Goal: Download file/media: Download file/media

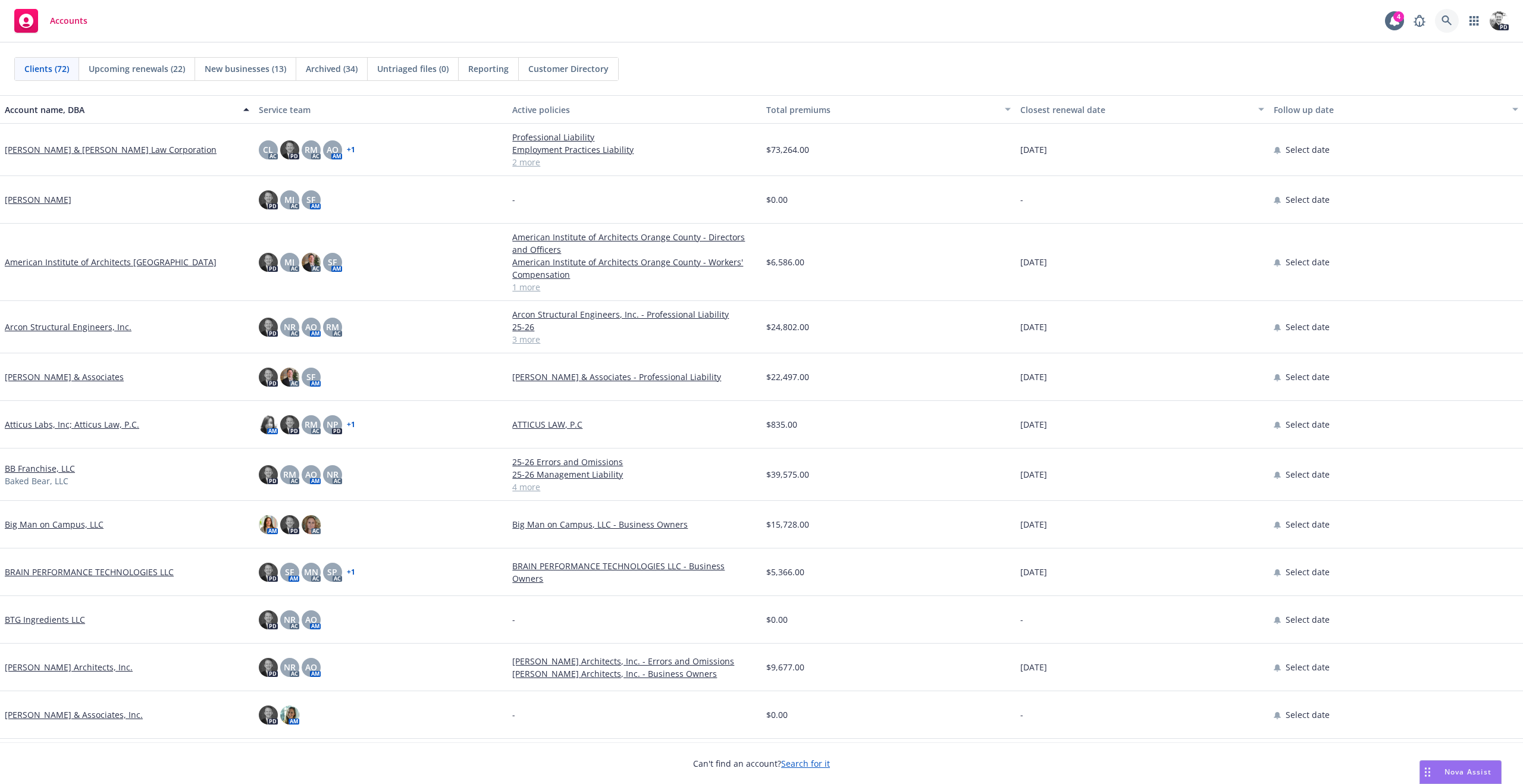
click at [1449, 20] on icon at bounding box center [1447, 21] width 11 height 11
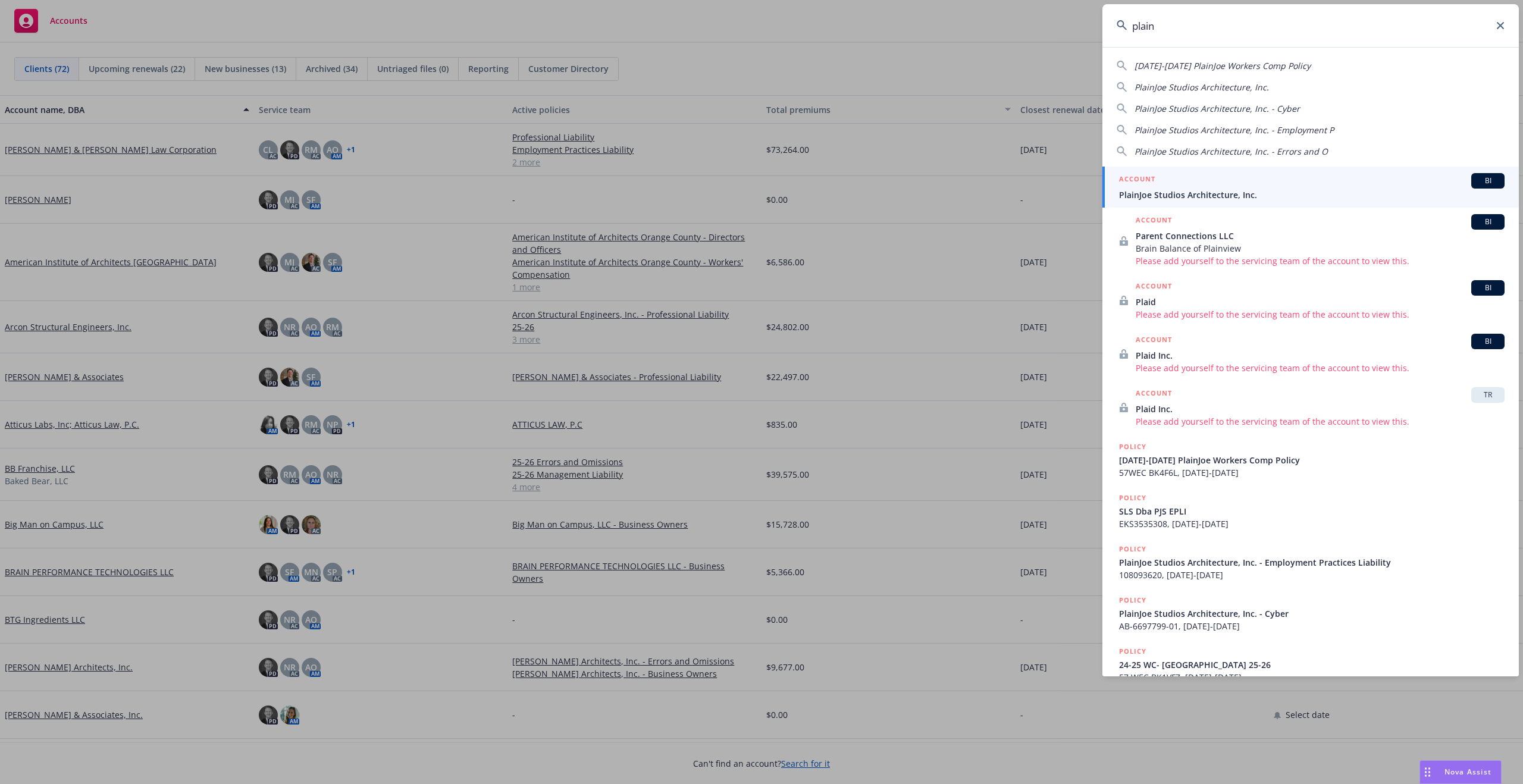
type input "plain"
click at [1167, 192] on span "PlainJoe Studios Architecture, Inc." at bounding box center [1312, 194] width 386 height 12
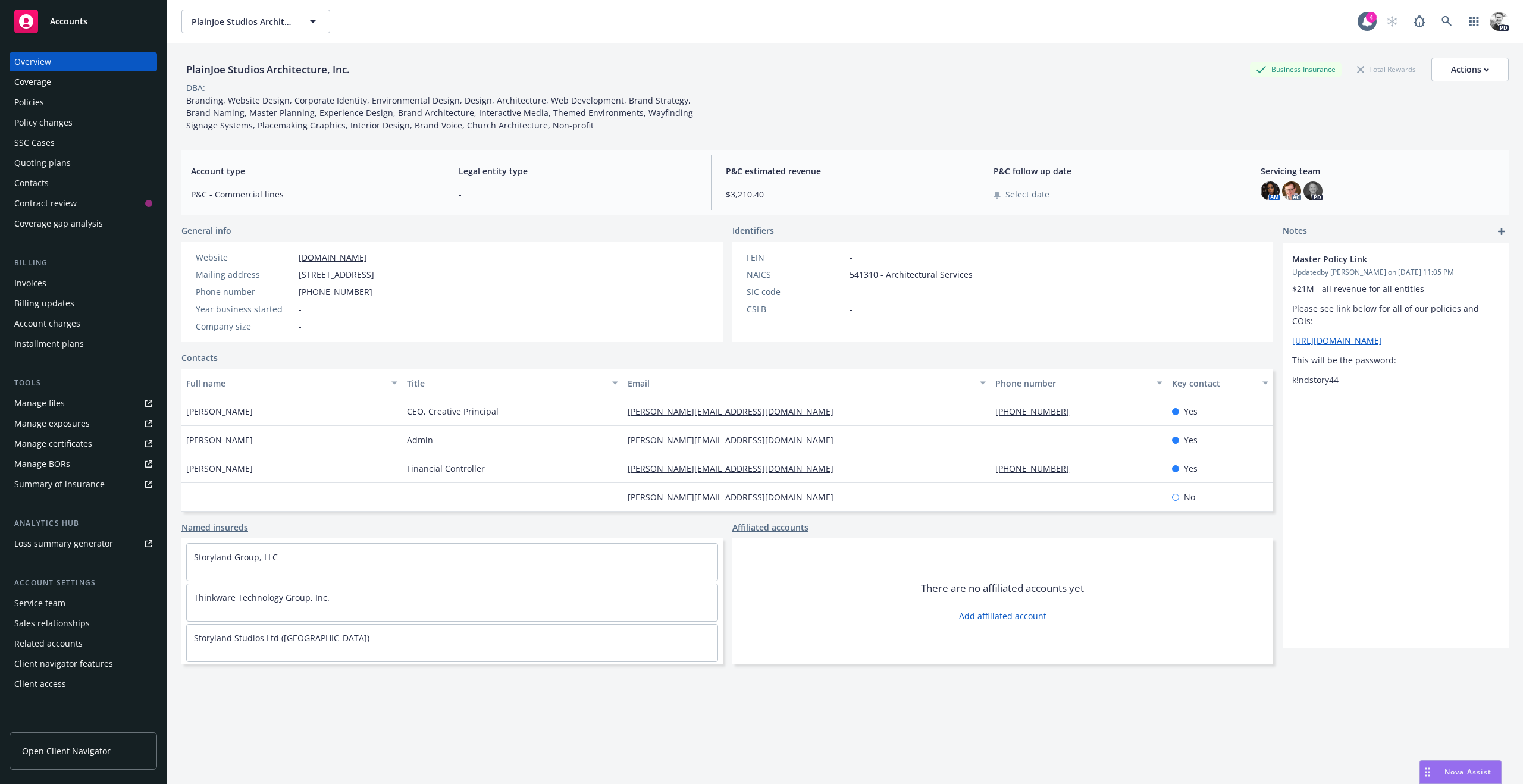
scroll to position [16, 0]
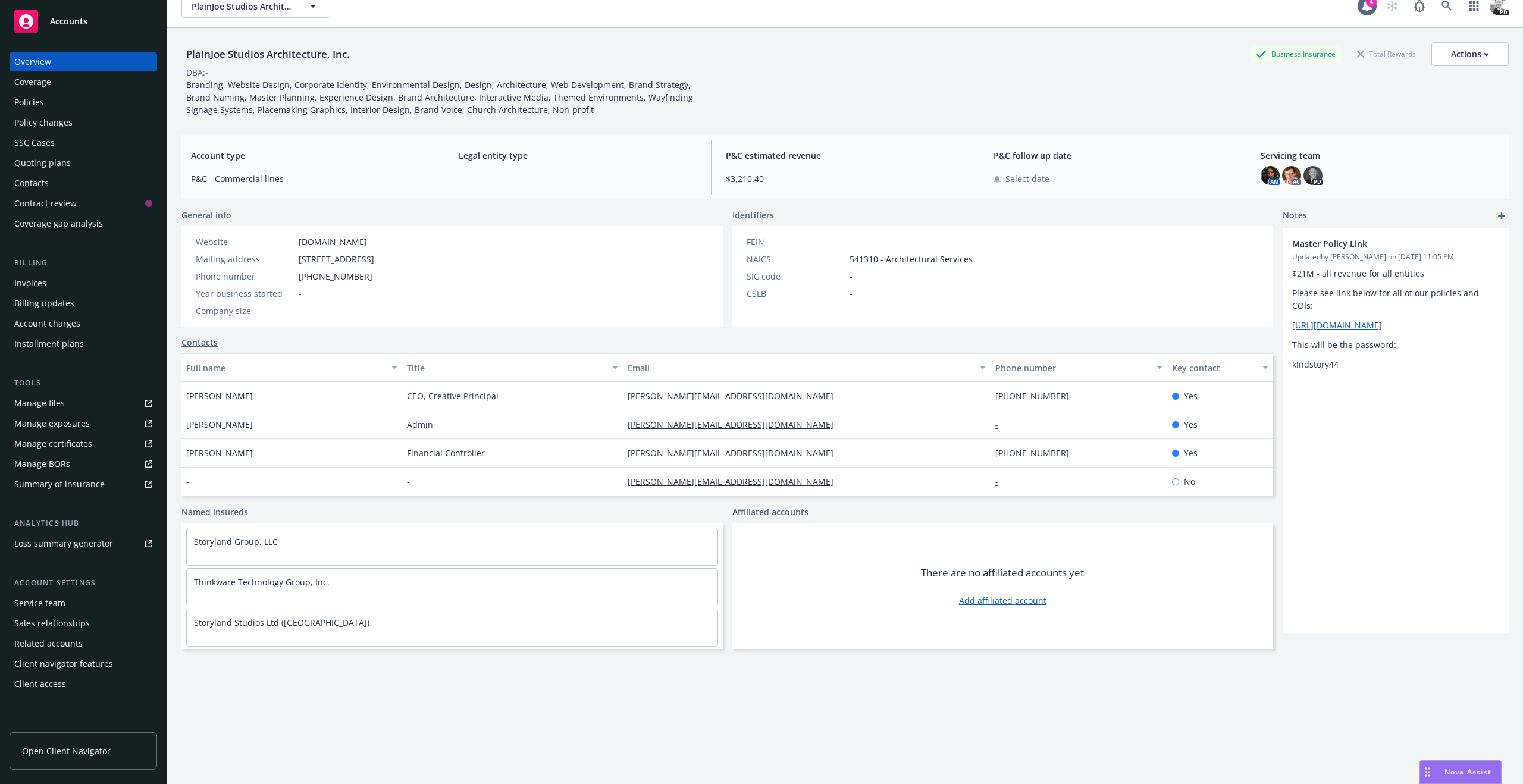
click at [44, 103] on div "Policies" at bounding box center [83, 102] width 138 height 19
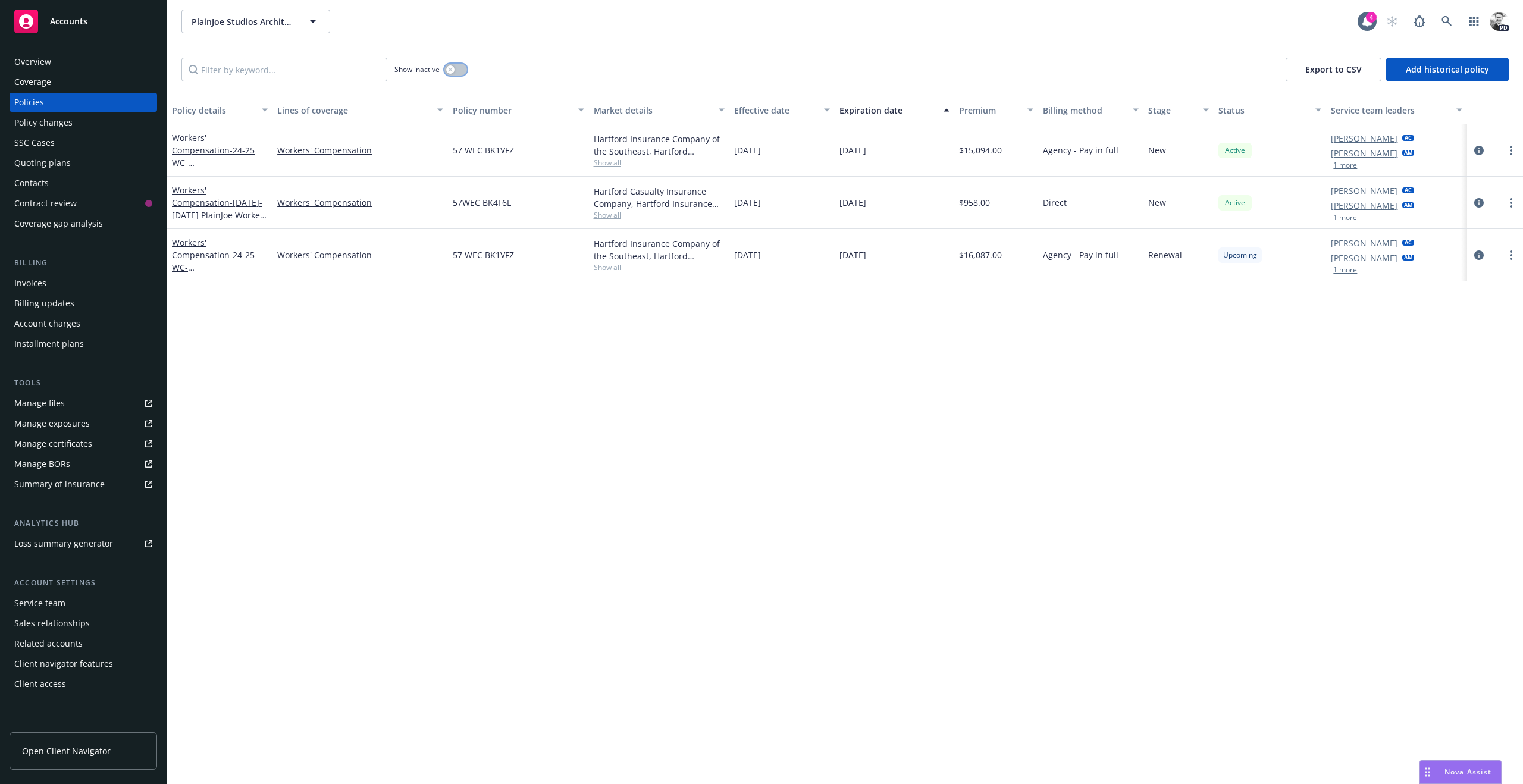
click at [444, 70] on button "button" at bounding box center [455, 70] width 22 height 12
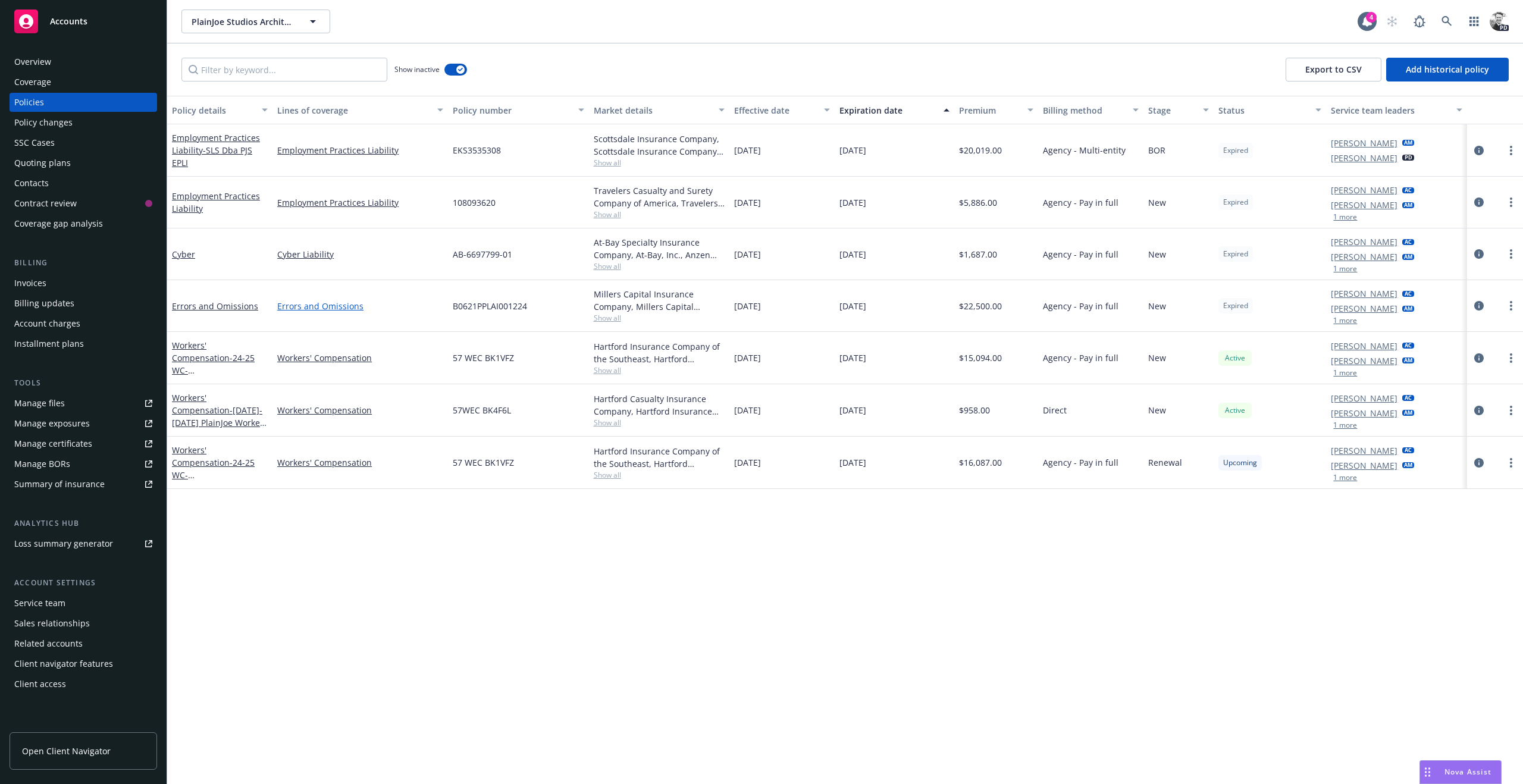
click at [324, 307] on link "Errors and Omissions" at bounding box center [360, 306] width 166 height 12
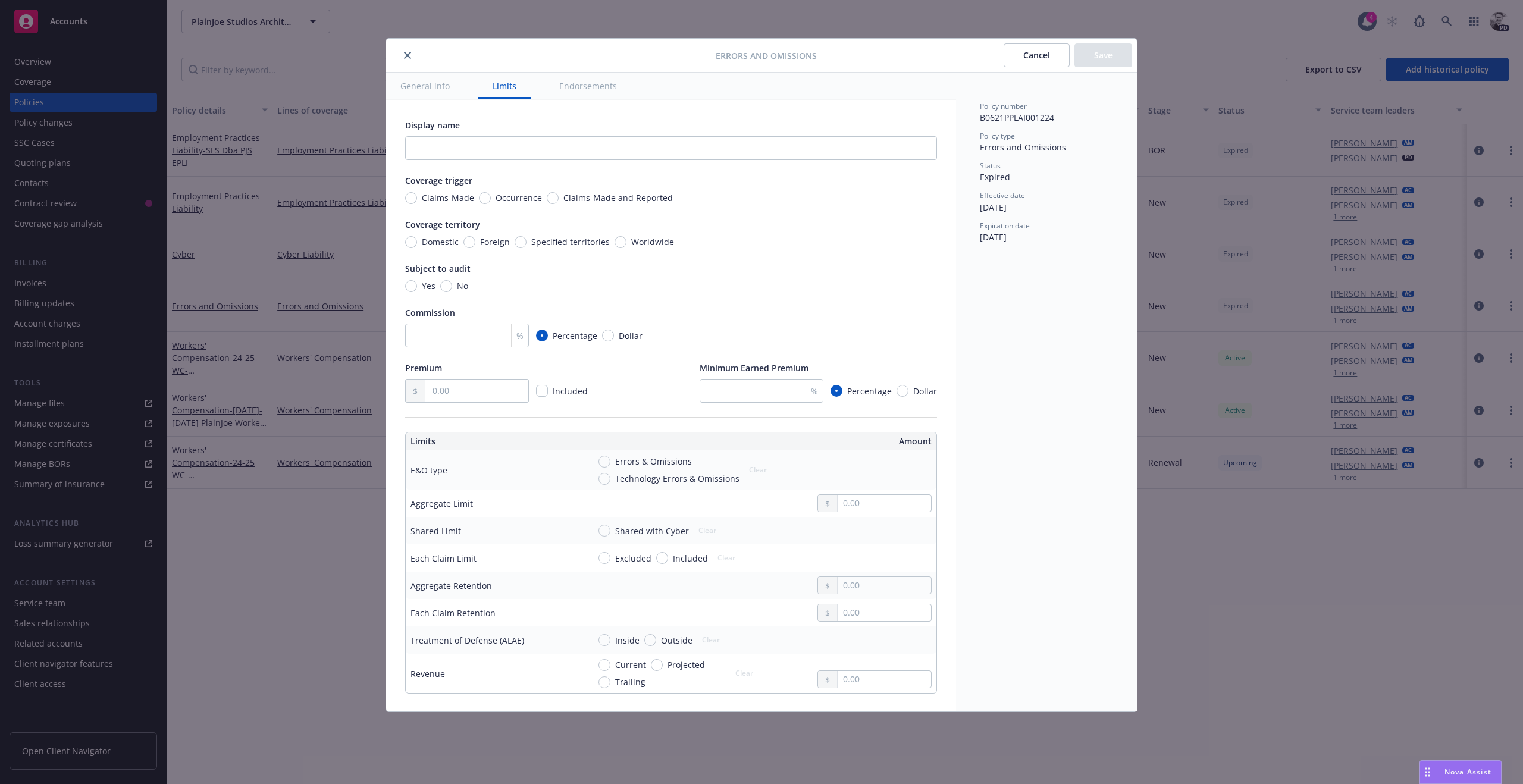
click at [404, 52] on icon "close" at bounding box center [407, 55] width 7 height 7
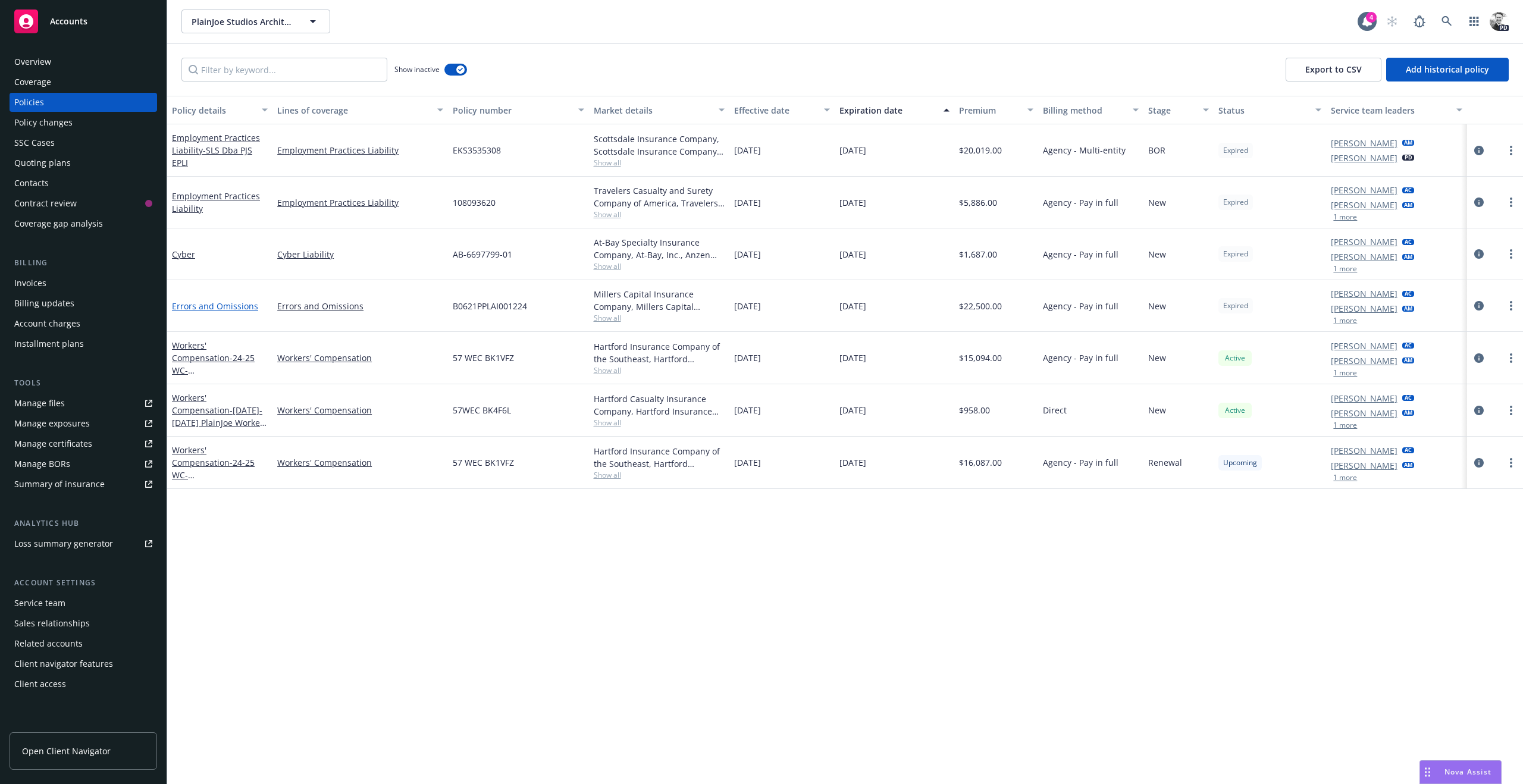
click at [186, 307] on link "Errors and Omissions" at bounding box center [215, 306] width 86 height 11
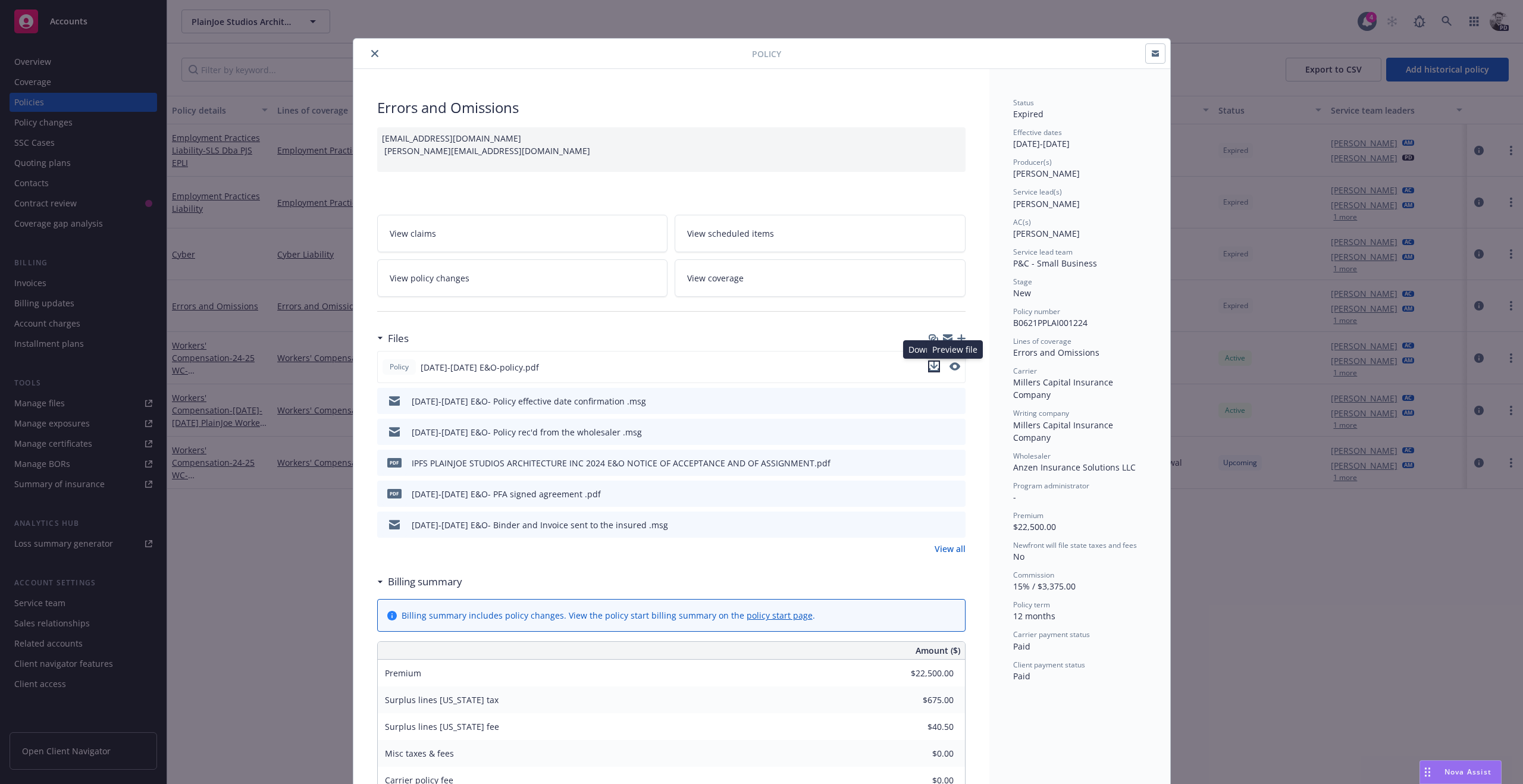
click at [936, 367] on icon "download file" at bounding box center [934, 367] width 9 height 9
click at [376, 55] on icon "close" at bounding box center [375, 53] width 7 height 7
